Goal: Book appointment/travel/reservation

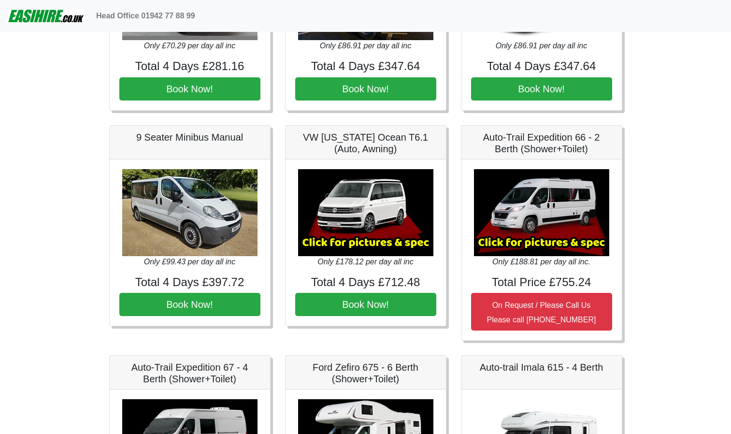
scroll to position [1005, 0]
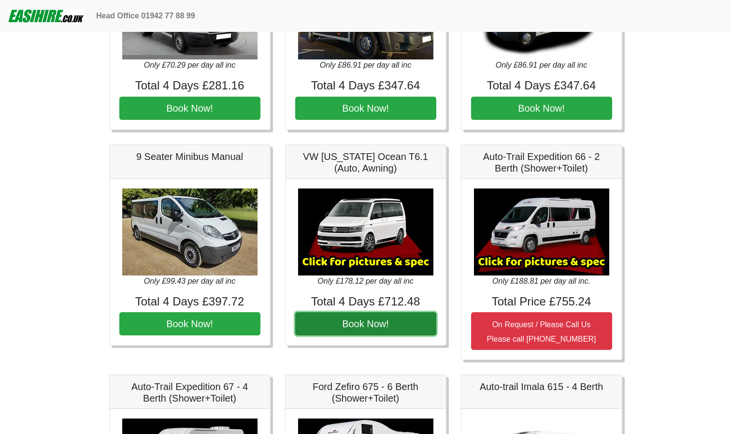
click at [360, 327] on button "Book Now!" at bounding box center [365, 323] width 141 height 23
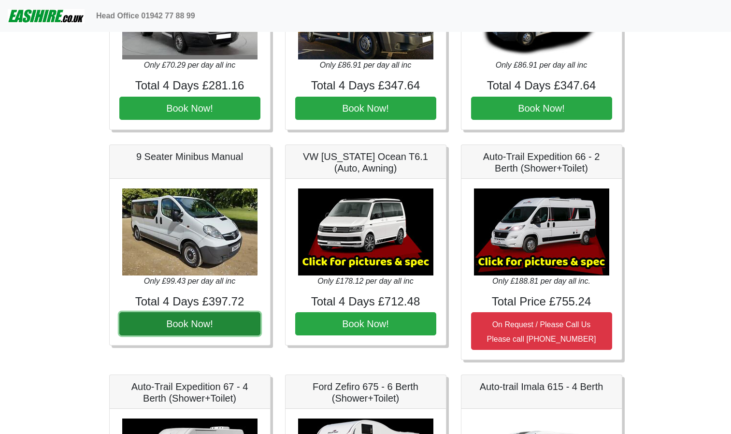
click at [175, 326] on button "Book Now!" at bounding box center [189, 323] width 141 height 23
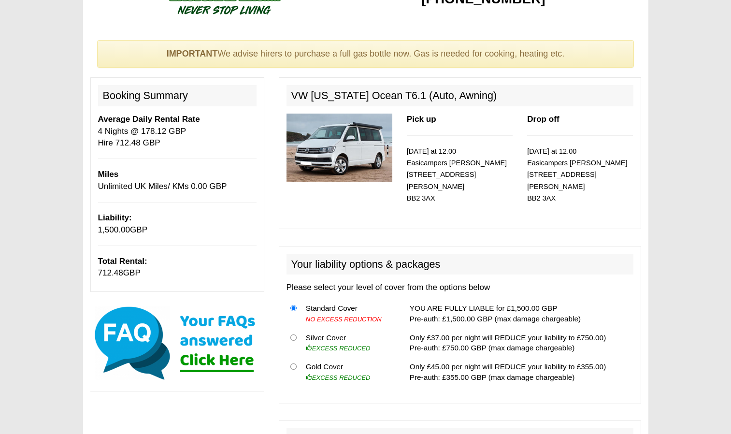
scroll to position [47, 0]
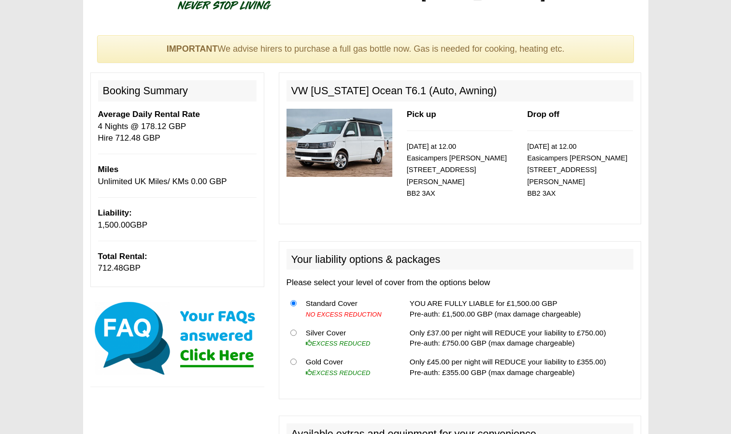
click at [292, 336] on th at bounding box center [294, 337] width 15 height 29
click at [294, 335] on input "radio" at bounding box center [293, 333] width 6 height 6
radio input "true"
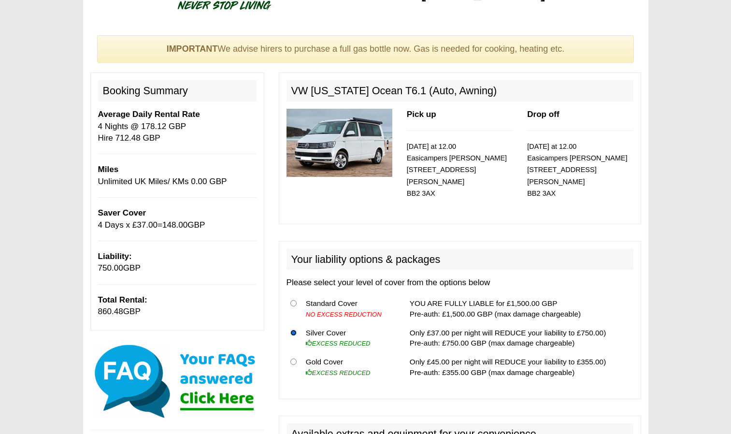
scroll to position [0, 0]
